Goal: Navigation & Orientation: Find specific page/section

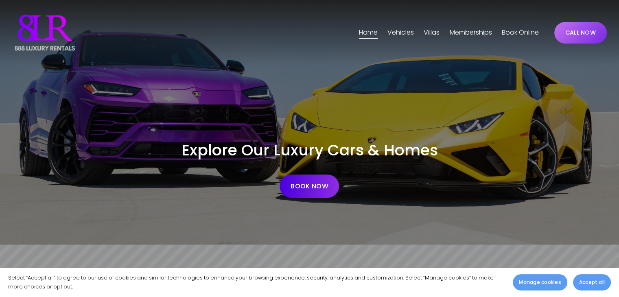
click at [0, 0] on span "Phoenix" at bounding box center [0, 0] width 0 height 0
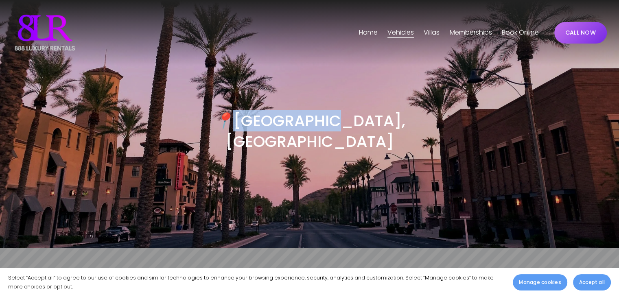
copy h3 "[GEOGRAPHIC_DATA], [GEOGRAPHIC_DATA]"
drag, startPoint x: 277, startPoint y: 121, endPoint x: 368, endPoint y: 120, distance: 91.6
click at [368, 120] on h3 "📍 [GEOGRAPHIC_DATA], [GEOGRAPHIC_DATA]" at bounding box center [309, 131] width 297 height 41
copy h3 "[GEOGRAPHIC_DATA], [GEOGRAPHIC_DATA]"
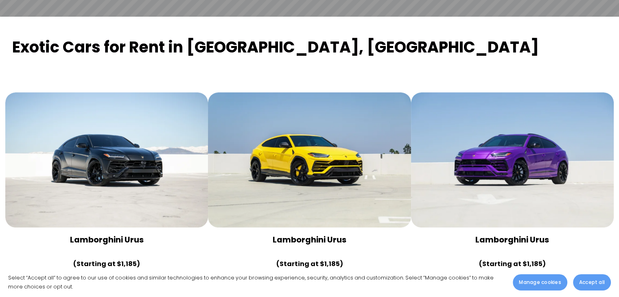
scroll to position [326, 0]
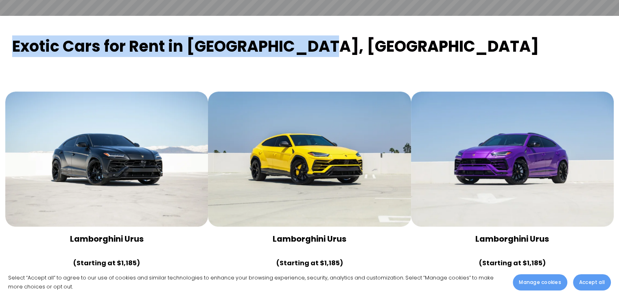
drag, startPoint x: 10, startPoint y: 26, endPoint x: 317, endPoint y: 19, distance: 306.9
click at [317, 36] on div "Exotic Cars for Rent in [GEOGRAPHIC_DATA], [GEOGRAPHIC_DATA]" at bounding box center [309, 50] width 608 height 28
copy strong "Exotic Cars for Rent in [GEOGRAPHIC_DATA], [GEOGRAPHIC_DATA]"
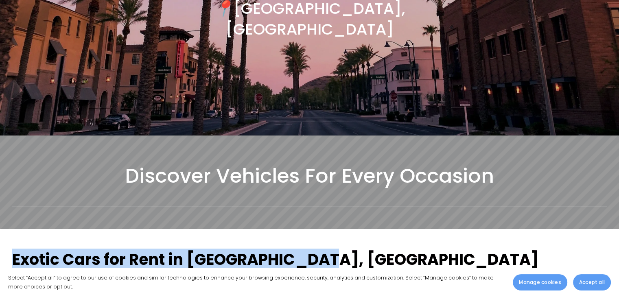
scroll to position [81, 0]
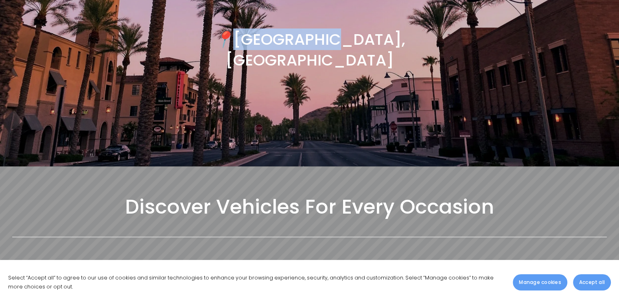
drag, startPoint x: 277, startPoint y: 41, endPoint x: 338, endPoint y: 43, distance: 61.5
click at [370, 42] on h3 "📍 [GEOGRAPHIC_DATA], [GEOGRAPHIC_DATA]" at bounding box center [309, 49] width 297 height 41
copy h3 "[GEOGRAPHIC_DATA], [GEOGRAPHIC_DATA]"
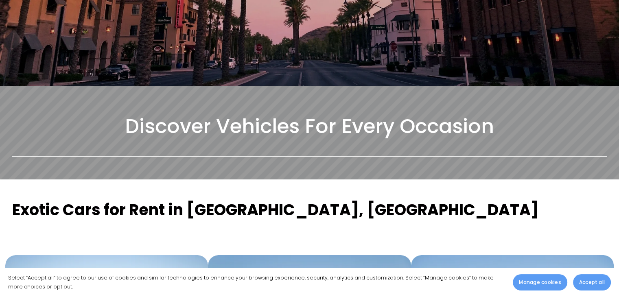
scroll to position [163, 0]
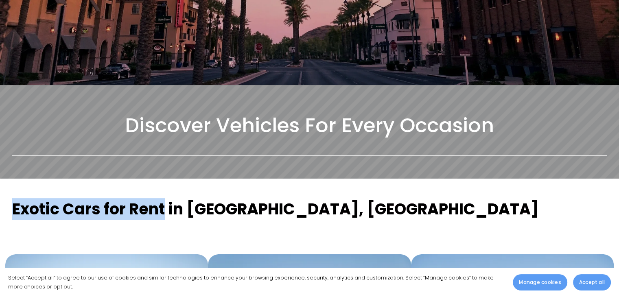
drag, startPoint x: 12, startPoint y: 190, endPoint x: 166, endPoint y: 186, distance: 153.9
click at [166, 198] on strong "Exotic Cars for Rent in [GEOGRAPHIC_DATA], [GEOGRAPHIC_DATA]" at bounding box center [275, 209] width 526 height 22
copy strong "Exotic Cars for Rent"
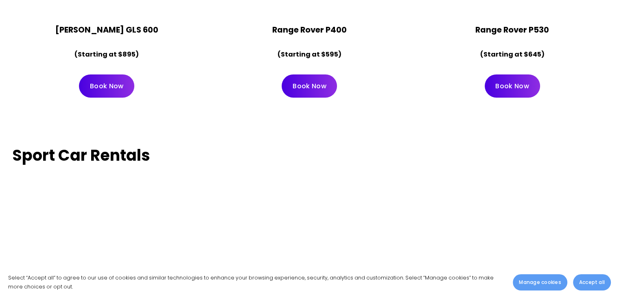
scroll to position [2727, 0]
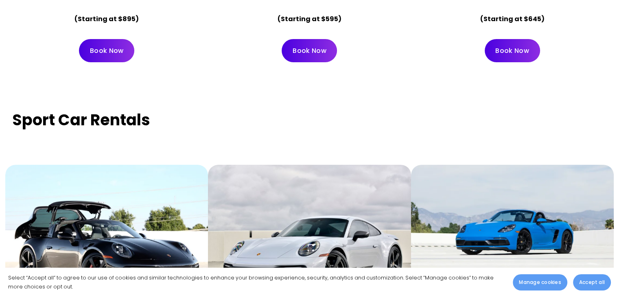
click at [68, 109] on strong "Sport Car Rentals" at bounding box center [81, 120] width 138 height 22
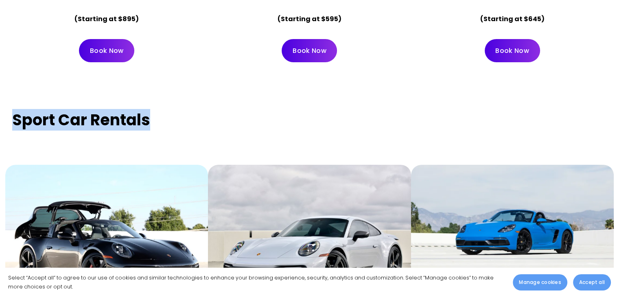
click at [68, 109] on strong "Sport Car Rentals" at bounding box center [81, 120] width 138 height 22
copy div "Sport Car Rentals"
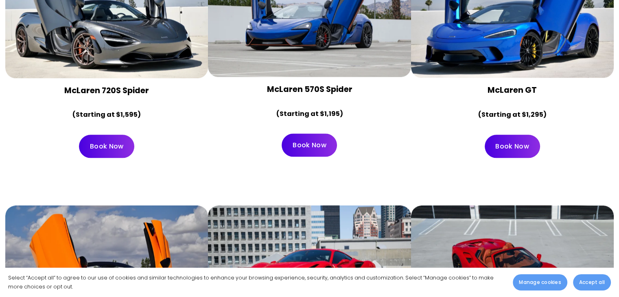
scroll to position [0, 0]
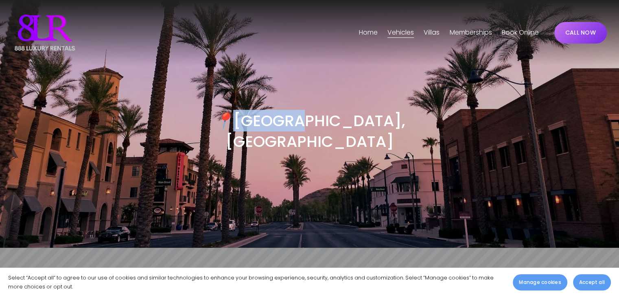
drag, startPoint x: 278, startPoint y: 120, endPoint x: 337, endPoint y: 118, distance: 58.7
click at [337, 118] on h3 "📍 [GEOGRAPHIC_DATA], [GEOGRAPHIC_DATA]" at bounding box center [309, 131] width 297 height 41
copy h3 "Phoenix"
